Goal: Task Accomplishment & Management: Use online tool/utility

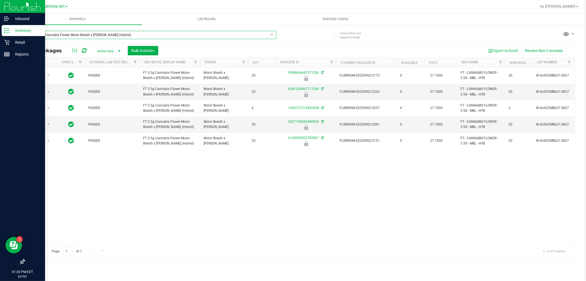
drag, startPoint x: 176, startPoint y: 31, endPoint x: 0, endPoint y: 28, distance: 175.9
click at [0, 28] on div "Inbound Inventory Retail Reports 01:20 PM EDT [DATE] 09/21 Deltona WC Hi, [PERS…" at bounding box center [293, 140] width 586 height 281
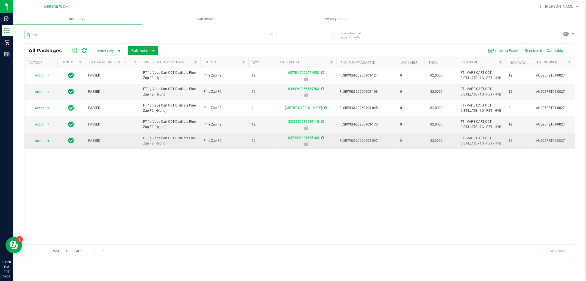
type input "pzt"
click at [37, 141] on span "Action" at bounding box center [37, 141] width 15 height 8
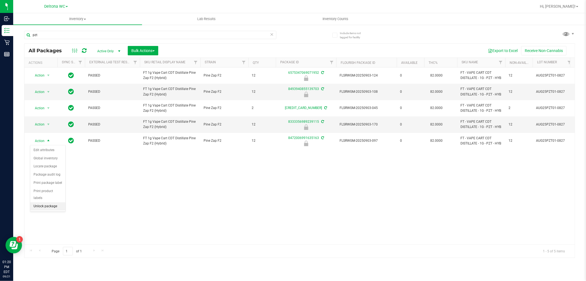
click at [48, 206] on li "Unlock package" at bounding box center [47, 206] width 35 height 8
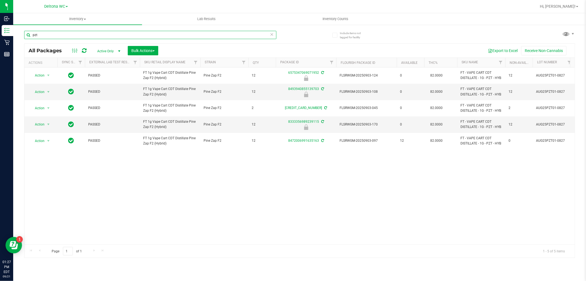
click at [193, 32] on input "pzt" at bounding box center [150, 35] width 252 height 8
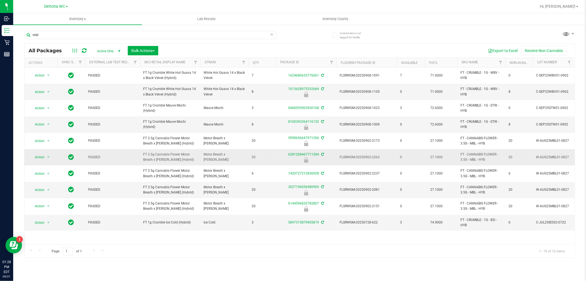
click at [167, 157] on span "FT 3.5g Cannabis Flower Motor Breath x [PERSON_NAME] (Hybrid)" at bounding box center [170, 157] width 54 height 10
copy tr "FT 3.5g Cannabis Flower Motor Breath x [PERSON_NAME] (Hybrid)"
click at [171, 33] on input "mbl" at bounding box center [150, 35] width 252 height 8
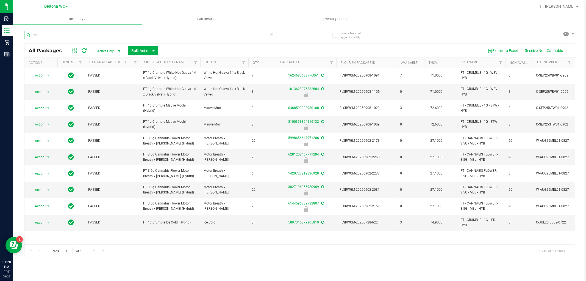
click at [171, 33] on input "mbl" at bounding box center [150, 35] width 252 height 8
paste input "FT 3.5g Cannabis Flower Motor Breath x [PERSON_NAME] (Hybrid)"
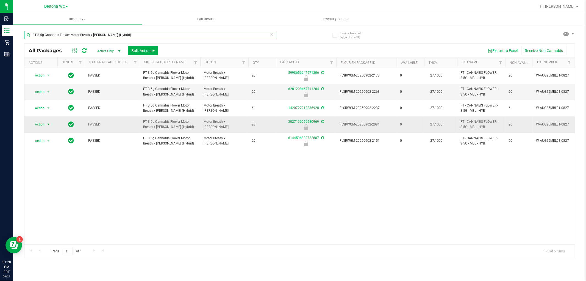
type input "FT 3.5g Cannabis Flower Motor Breath x [PERSON_NAME] (Hybrid)"
click at [43, 126] on span "Action" at bounding box center [37, 124] width 15 height 8
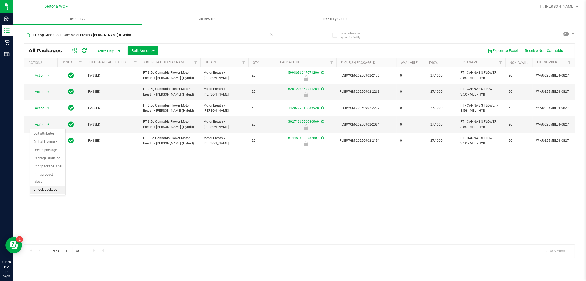
click at [44, 188] on li "Unlock package" at bounding box center [47, 189] width 35 height 8
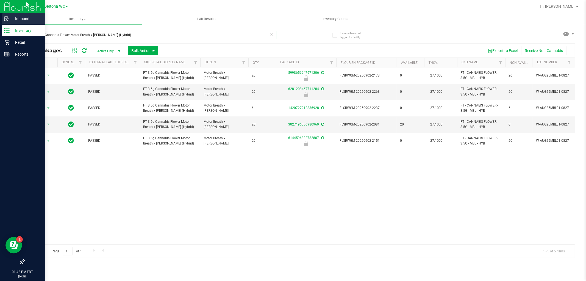
drag, startPoint x: 194, startPoint y: 31, endPoint x: 0, endPoint y: 20, distance: 194.3
click at [0, 18] on div "Inbound Inventory Retail Reports 01:42 PM EDT [DATE] 09/21 Deltona WC Hi, [PERS…" at bounding box center [293, 140] width 586 height 281
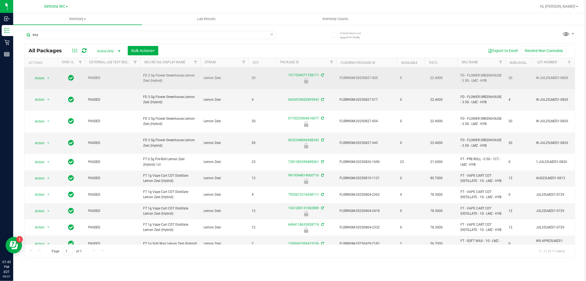
click at [176, 73] on span "FD 3.5g Flower Greenhouse Lemon Zest (Hybrid)" at bounding box center [170, 78] width 54 height 10
copy tr "FD 3.5g Flower Greenhouse Lemon Zest (Hybrid)"
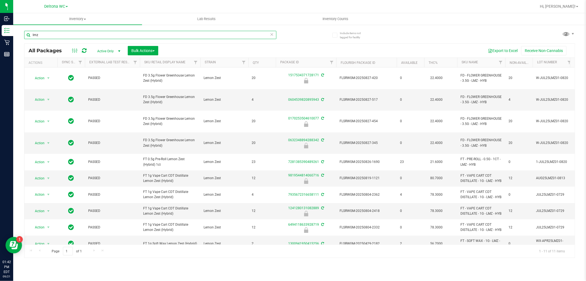
click at [175, 37] on input "lmz" at bounding box center [150, 35] width 252 height 8
paste input "FD 3.5g Flower Greenhouse Lemon Zest (Hybrid)"
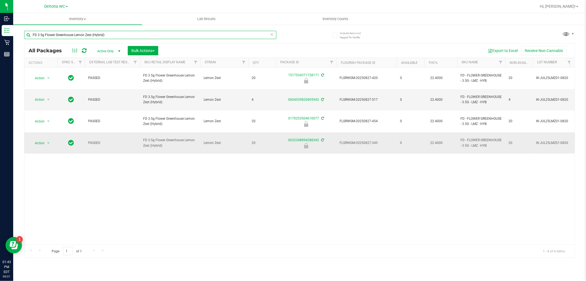
type input "FD 3.5g Flower Greenhouse Lemon Zest (Hybrid)"
drag, startPoint x: 35, startPoint y: 124, endPoint x: 39, endPoint y: 132, distance: 9.1
click at [35, 139] on span "Action" at bounding box center [37, 143] width 15 height 8
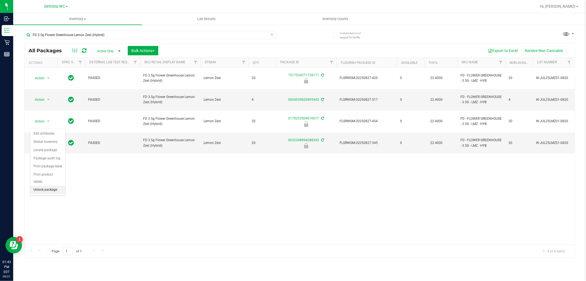
click at [48, 187] on li "Unlock package" at bounding box center [47, 189] width 35 height 8
drag, startPoint x: 121, startPoint y: 28, endPoint x: 59, endPoint y: 36, distance: 62.6
click at [58, 36] on div "FD 3.5g Flower Greenhouse Lemon Zest (Hybrid)" at bounding box center [162, 35] width 276 height 18
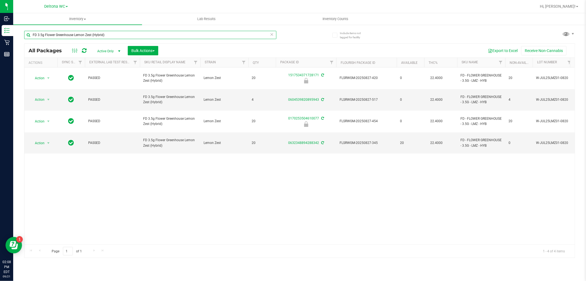
click at [133, 31] on input "FD 3.5g Flower Greenhouse Lemon Zest (Hybrid)" at bounding box center [150, 35] width 252 height 8
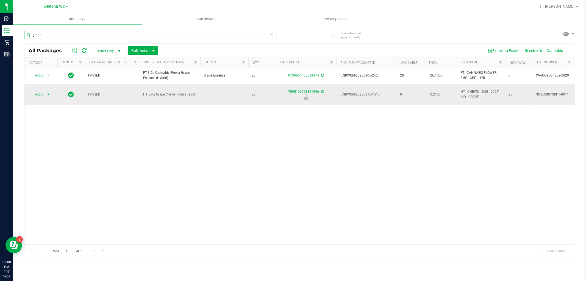
type input "grape"
click at [39, 95] on span "Action" at bounding box center [37, 94] width 15 height 8
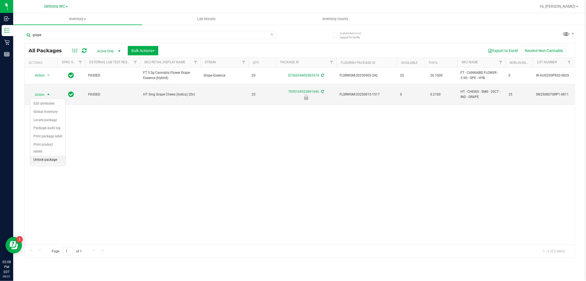
click at [53, 160] on li "Unlock package" at bounding box center [47, 160] width 35 height 8
click at [368, 224] on div "Action Action Create package Edit attributes Global inventory Locate package Lo…" at bounding box center [299, 155] width 550 height 177
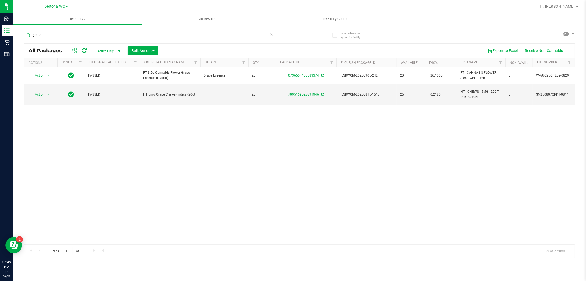
click at [94, 31] on input "grape" at bounding box center [150, 35] width 252 height 8
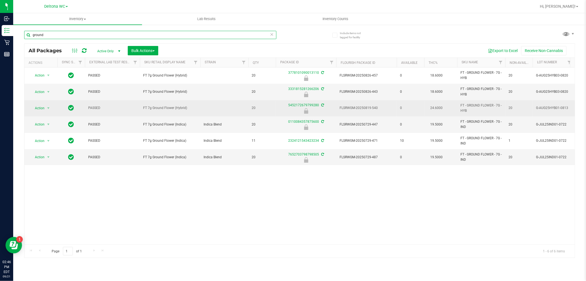
type input "ground"
click at [43, 107] on span "Action" at bounding box center [37, 108] width 15 height 8
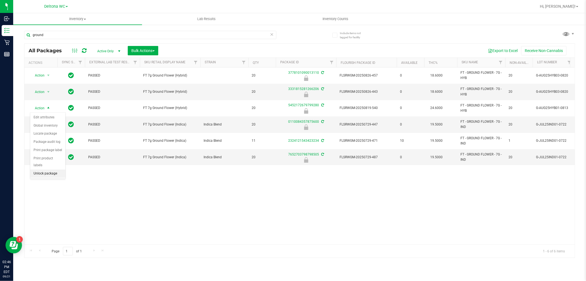
click at [56, 175] on li "Unlock package" at bounding box center [47, 173] width 35 height 8
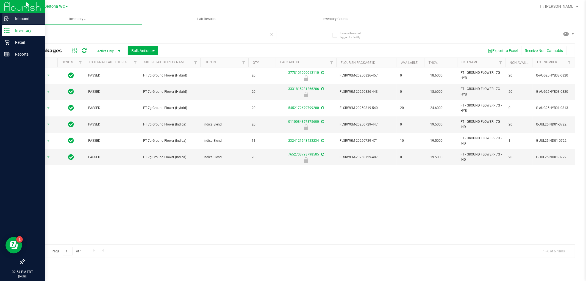
click at [11, 21] on p "Inbound" at bounding box center [26, 18] width 33 height 7
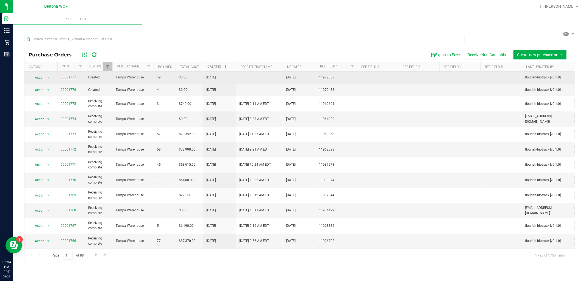
click at [68, 76] on link "00001777" at bounding box center [68, 77] width 15 height 4
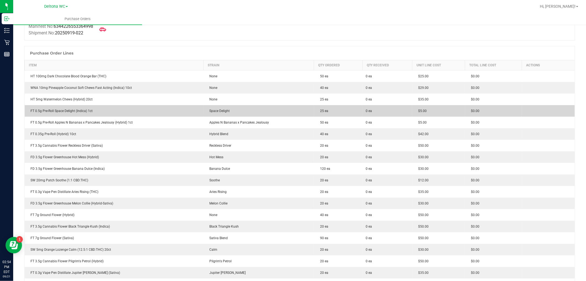
scroll to position [61, 0]
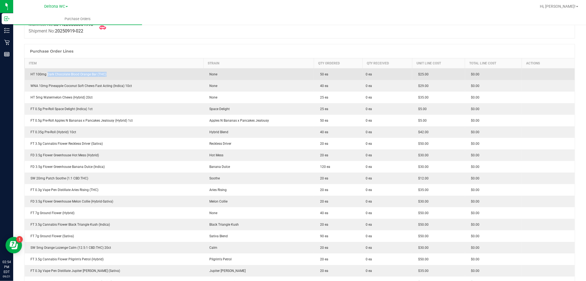
drag, startPoint x: 47, startPoint y: 74, endPoint x: 106, endPoint y: 73, distance: 58.5
click at [106, 73] on div "HT 100mg Dark Chocolate Blood Orange Bar (THC)" at bounding box center [114, 74] width 172 height 5
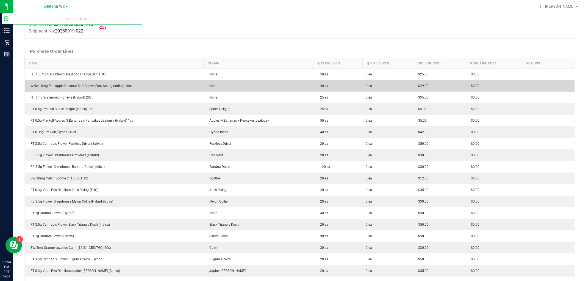
click at [111, 81] on td "WNA 10mg Pineapple Coconut Soft Chews Fast Acting (Indica) 10ct" at bounding box center [114, 86] width 179 height 12
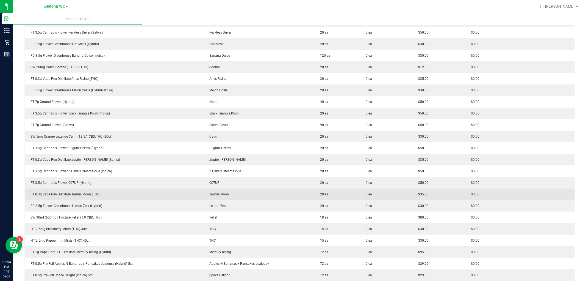
scroll to position [183, 0]
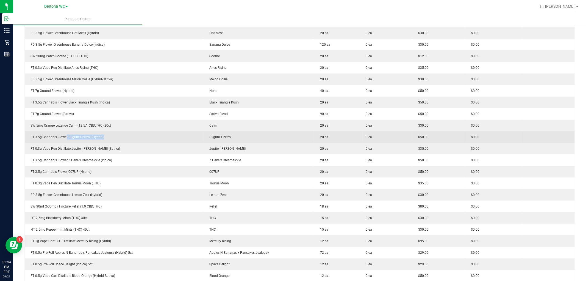
drag, startPoint x: 65, startPoint y: 136, endPoint x: 102, endPoint y: 134, distance: 37.4
click at [102, 134] on td "FT 3.5g Cannabis Flower Pilgrim's Petrol (Hybrid)" at bounding box center [114, 137] width 179 height 12
click at [104, 134] on div "FT 3.5g Cannabis Flower Pilgrim's Petrol (Hybrid)" at bounding box center [114, 136] width 172 height 5
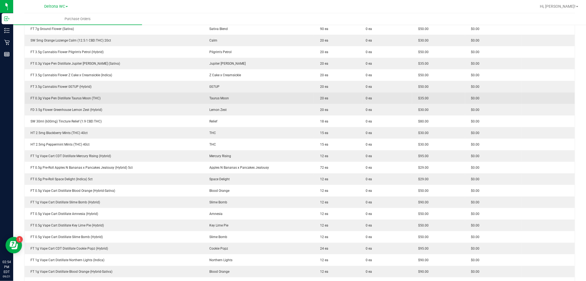
scroll to position [275, 0]
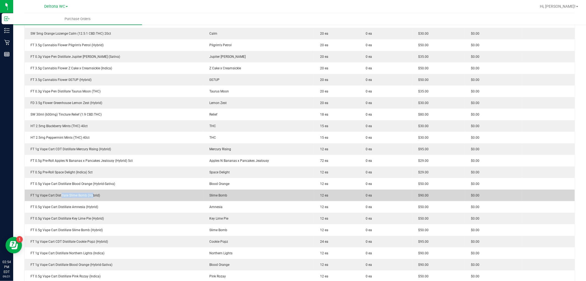
drag, startPoint x: 61, startPoint y: 194, endPoint x: 94, endPoint y: 194, distance: 33.2
click at [93, 194] on div "FT 1g Vape Cart Distillate Slime Bomb (Hybrid)" at bounding box center [114, 195] width 172 height 5
click at [104, 193] on div "FT 1g Vape Cart Distillate Slime Bomb (Hybrid)" at bounding box center [114, 195] width 172 height 5
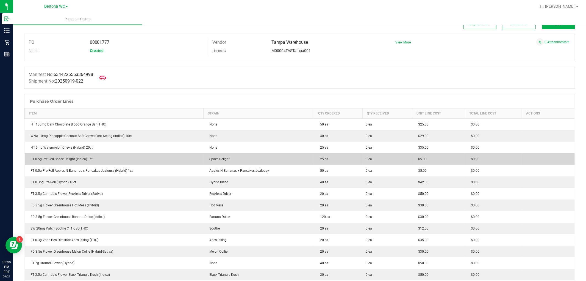
scroll to position [0, 0]
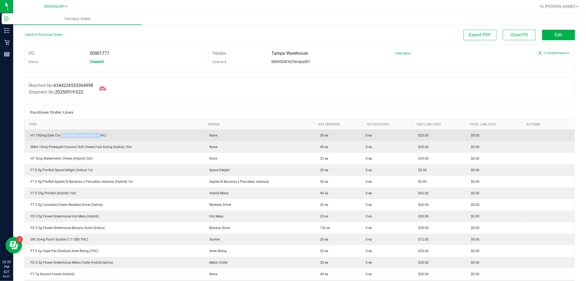
drag, startPoint x: 60, startPoint y: 137, endPoint x: 103, endPoint y: 135, distance: 42.6
click at [102, 135] on div "HT 100mg Dark Chocolate Blood Orange Bar (THC)" at bounding box center [114, 135] width 172 height 5
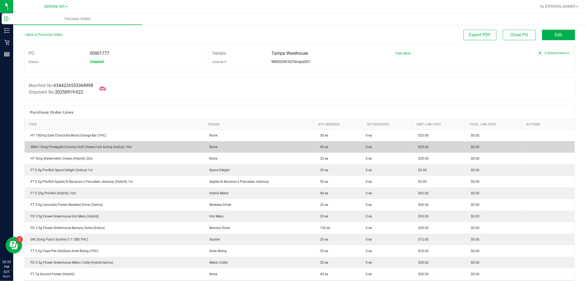
click at [138, 144] on td "WNA 10mg Pineapple Coconut Soft Chews Fast Acting (Indica) 10ct" at bounding box center [114, 147] width 179 height 12
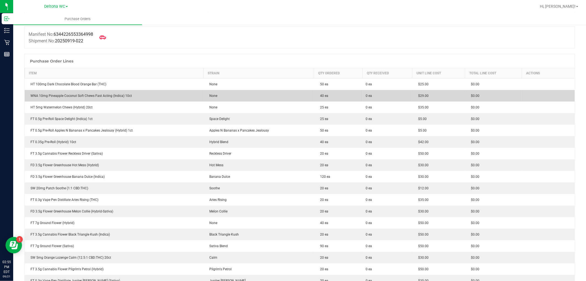
scroll to position [61, 0]
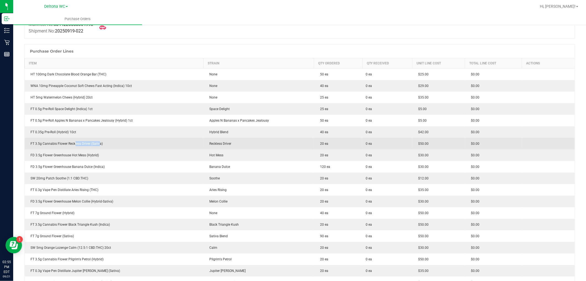
drag, startPoint x: 74, startPoint y: 142, endPoint x: 102, endPoint y: 149, distance: 28.7
click at [102, 149] on td "FT 3.5g Cannabis Flower Reckless Driver (Sativa)" at bounding box center [114, 144] width 179 height 12
click at [110, 144] on div "FT 3.5g Cannabis Flower Reckless Driver (Sativa)" at bounding box center [114, 143] width 172 height 5
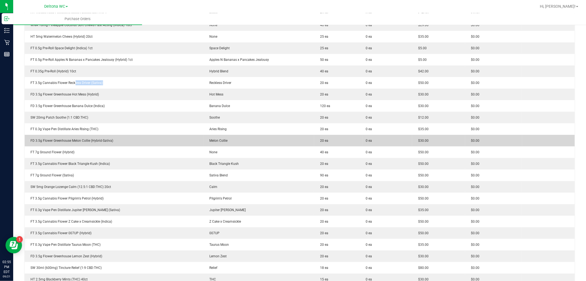
scroll to position [122, 0]
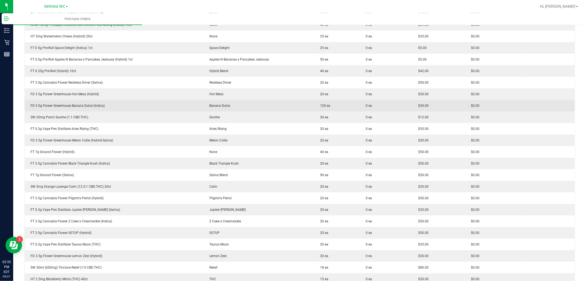
click at [73, 104] on div "FD 3.5g Flower Greenhouse Banana Dulce (Indica)" at bounding box center [114, 105] width 172 height 5
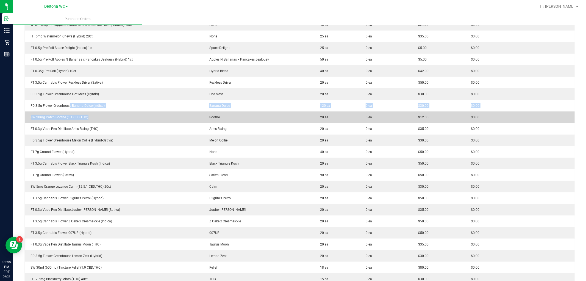
drag, startPoint x: 69, startPoint y: 104, endPoint x: 93, endPoint y: 112, distance: 25.5
click at [98, 112] on td "SW 20mg Patch Soothe (1:1 CBD:THC)" at bounding box center [114, 117] width 179 height 12
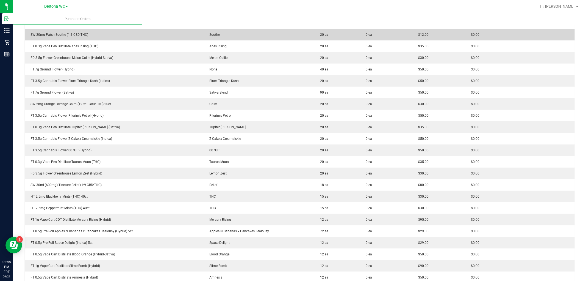
scroll to position [213, 0]
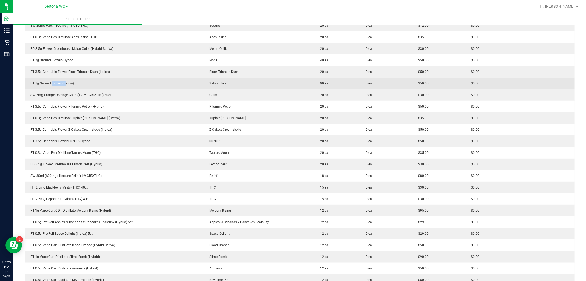
drag, startPoint x: 51, startPoint y: 82, endPoint x: 74, endPoint y: 85, distance: 23.5
click at [72, 84] on div "FT 7g Ground Flower (Sativa)" at bounding box center [114, 83] width 172 height 5
click at [75, 85] on div "FT 7g Ground Flower (Sativa)" at bounding box center [114, 83] width 172 height 5
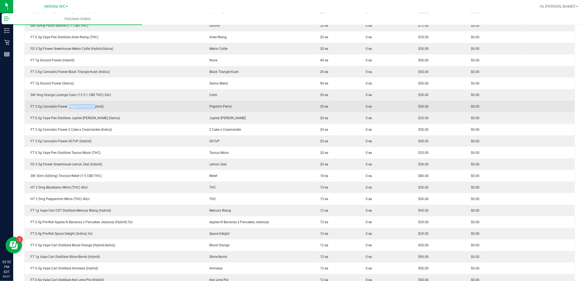
drag, startPoint x: 68, startPoint y: 105, endPoint x: 94, endPoint y: 111, distance: 27.4
click at [94, 111] on td "FT 3.5g Cannabis Flower Pilgrim's Petrol (Hybrid)" at bounding box center [114, 107] width 179 height 12
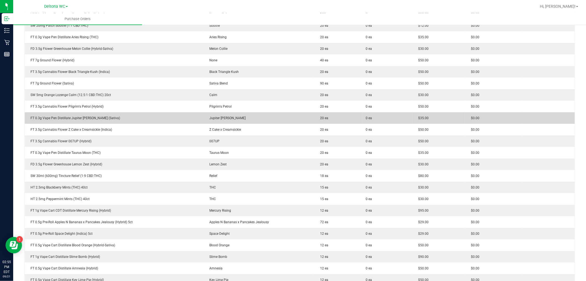
click at [152, 116] on div "FT 0.3g Vape Pen Distillate Jupiter Leo (Sativa)" at bounding box center [114, 117] width 172 height 5
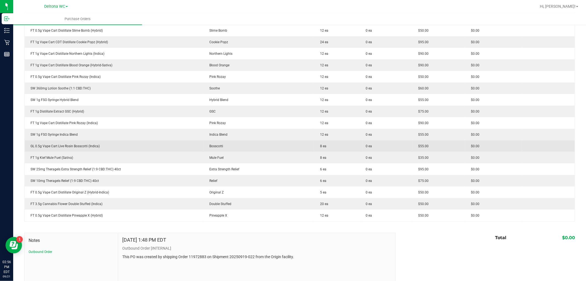
scroll to position [488, 0]
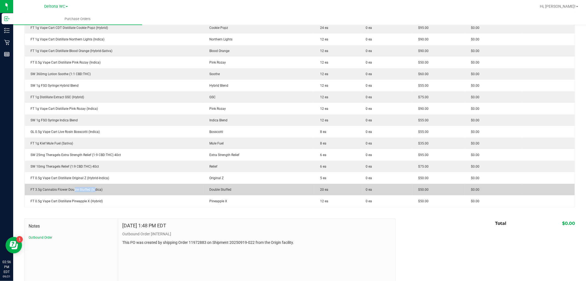
drag, startPoint x: 73, startPoint y: 187, endPoint x: 97, endPoint y: 186, distance: 24.2
click at [95, 186] on td "FT 3.5g Cannabis Flower Double Stuffed (Indica)" at bounding box center [114, 190] width 179 height 12
click at [98, 186] on td "FT 3.5g Cannabis Flower Double Stuffed (Indica)" at bounding box center [114, 190] width 179 height 12
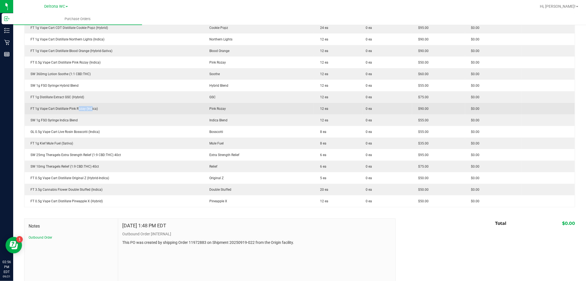
drag, startPoint x: 78, startPoint y: 106, endPoint x: 105, endPoint y: 112, distance: 27.2
click at [103, 112] on td "FT 1g Vape Cart Distillate Pink Rozay (Indica)" at bounding box center [114, 109] width 179 height 12
click at [106, 112] on td "FT 1g Vape Cart Distillate Pink Rozay (Indica)" at bounding box center [114, 109] width 179 height 12
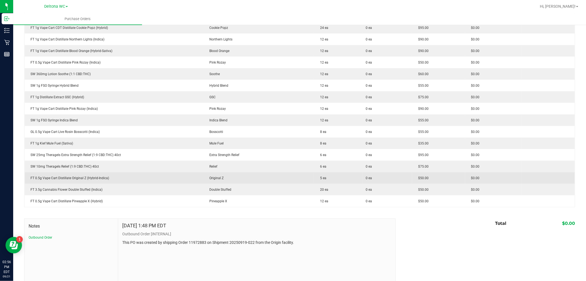
click at [123, 177] on div "FT 0.5g Vape Cart Distillate Original Z (Hybrid-Indica)" at bounding box center [114, 177] width 172 height 5
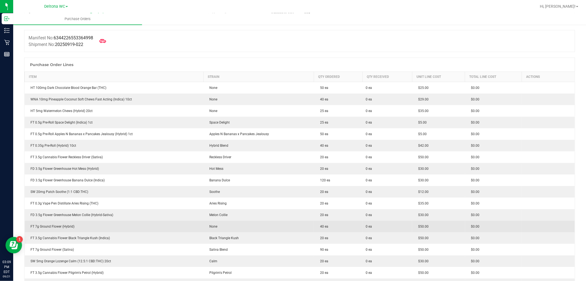
scroll to position [0, 0]
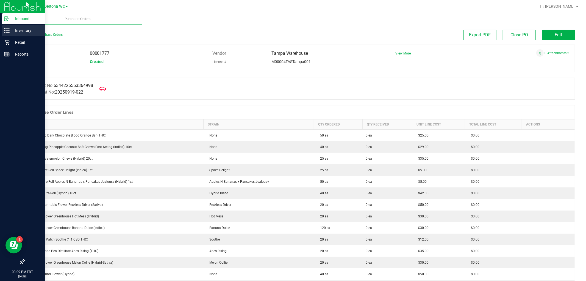
click at [7, 31] on icon at bounding box center [6, 30] width 5 height 5
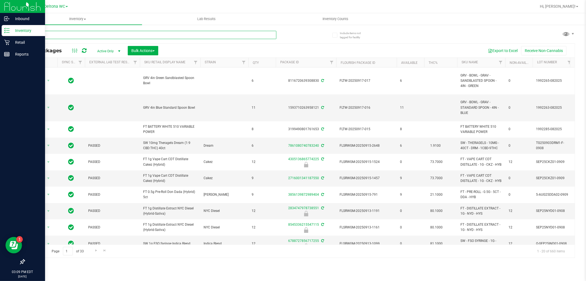
click at [192, 31] on input "text" at bounding box center [150, 35] width 252 height 8
paste input "HT 100mg Dark Chocolate Mint Bar (THC)"
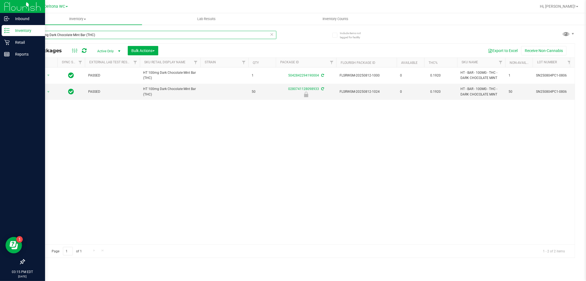
type input "HT 100mg Dark Chocolate Mint Bar (THC)"
